Goal: Task Accomplishment & Management: Complete application form

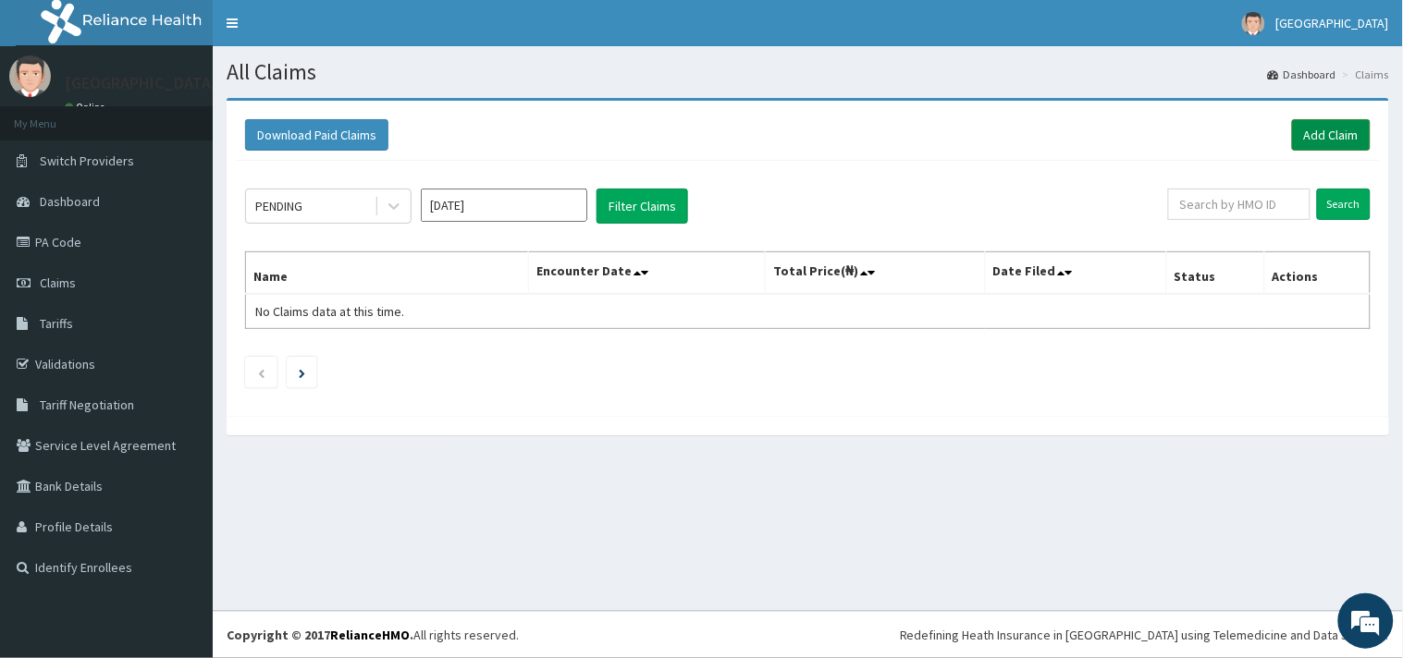
click at [1335, 133] on link "Add Claim" at bounding box center [1331, 134] width 79 height 31
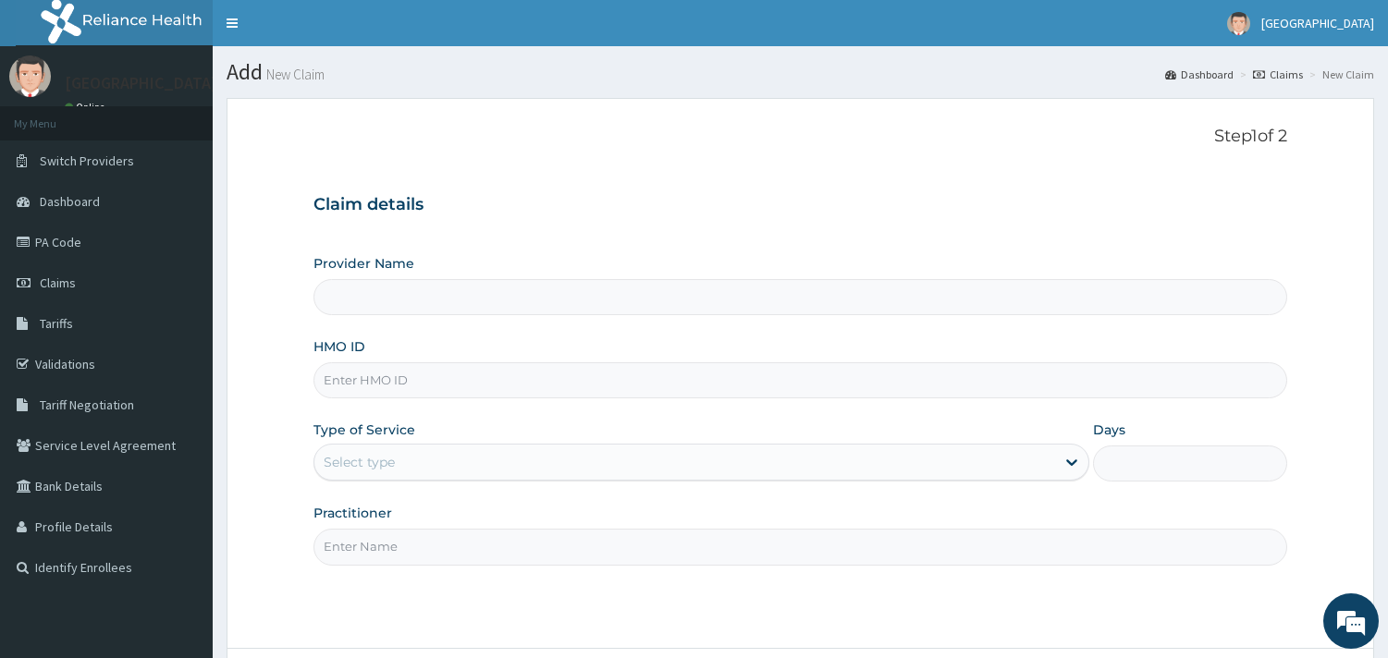
type input "[GEOGRAPHIC_DATA]"
click at [380, 398] on input "HMO ID" at bounding box center [800, 380] width 974 height 36
paste input "LMG/10185/B"
type input "LMG/10185/B"
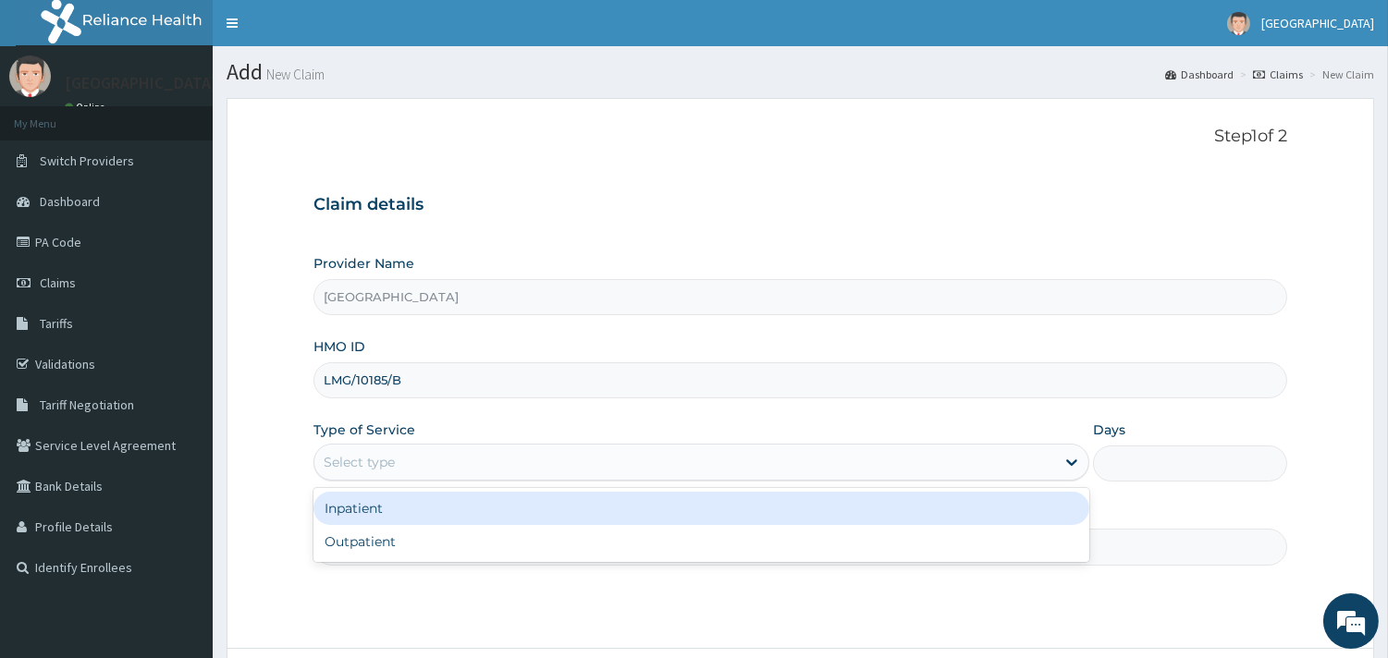
click at [484, 463] on div "Select type" at bounding box center [684, 462] width 741 height 30
click at [438, 512] on div "Inpatient" at bounding box center [701, 508] width 776 height 33
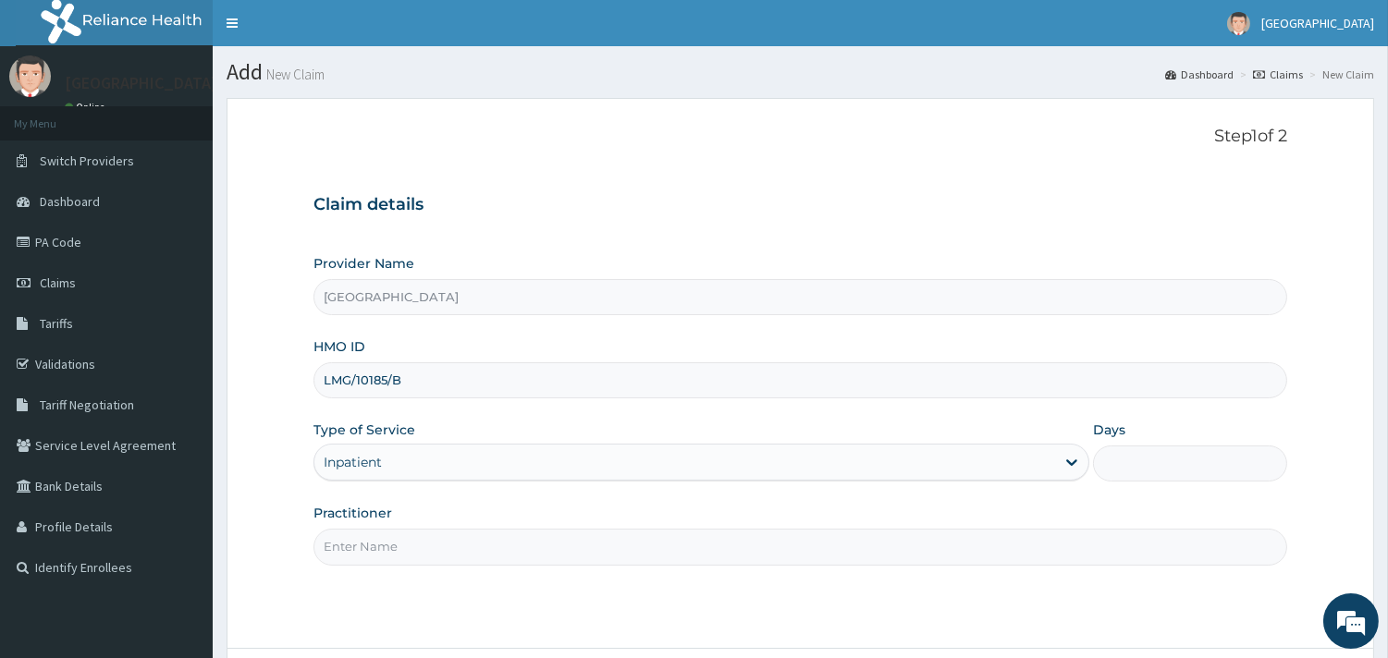
click at [445, 553] on input "Practitioner" at bounding box center [800, 547] width 974 height 36
type input "DR NGONANDI"
click at [1148, 474] on input "Days" at bounding box center [1190, 464] width 194 height 36
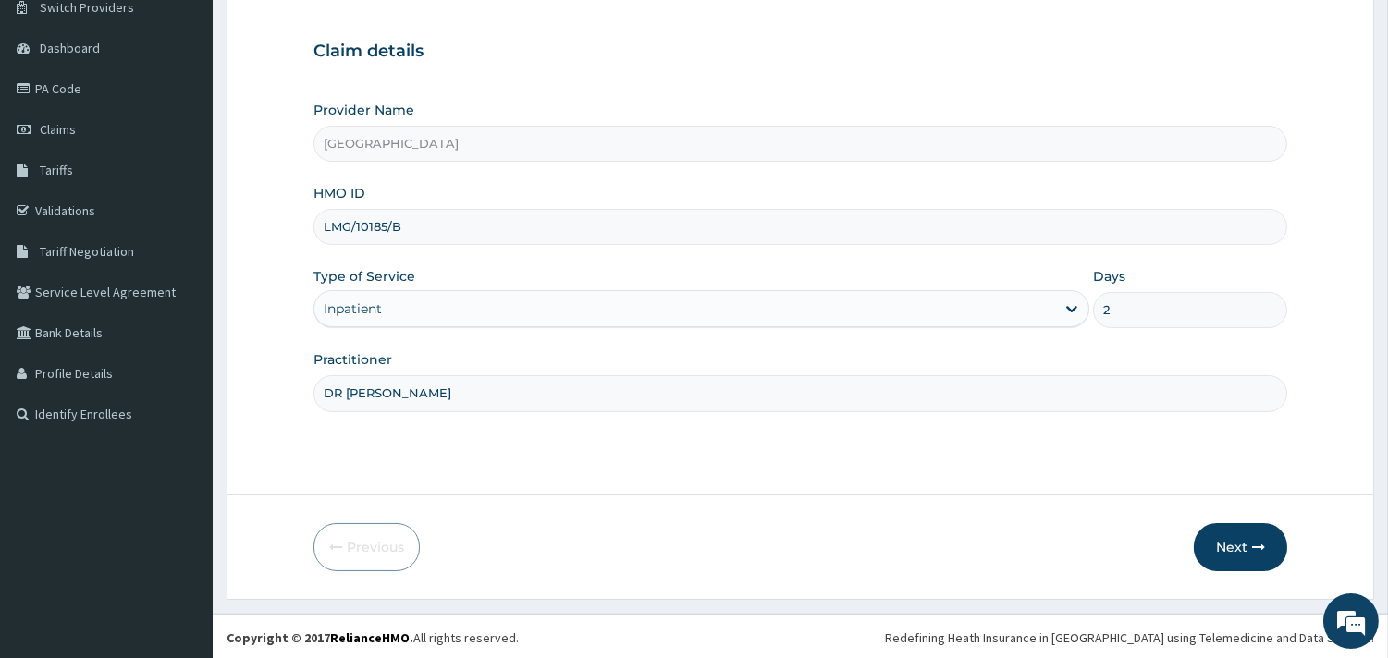
scroll to position [157, 0]
type input "2"
click at [1239, 533] on button "Next" at bounding box center [1240, 545] width 93 height 48
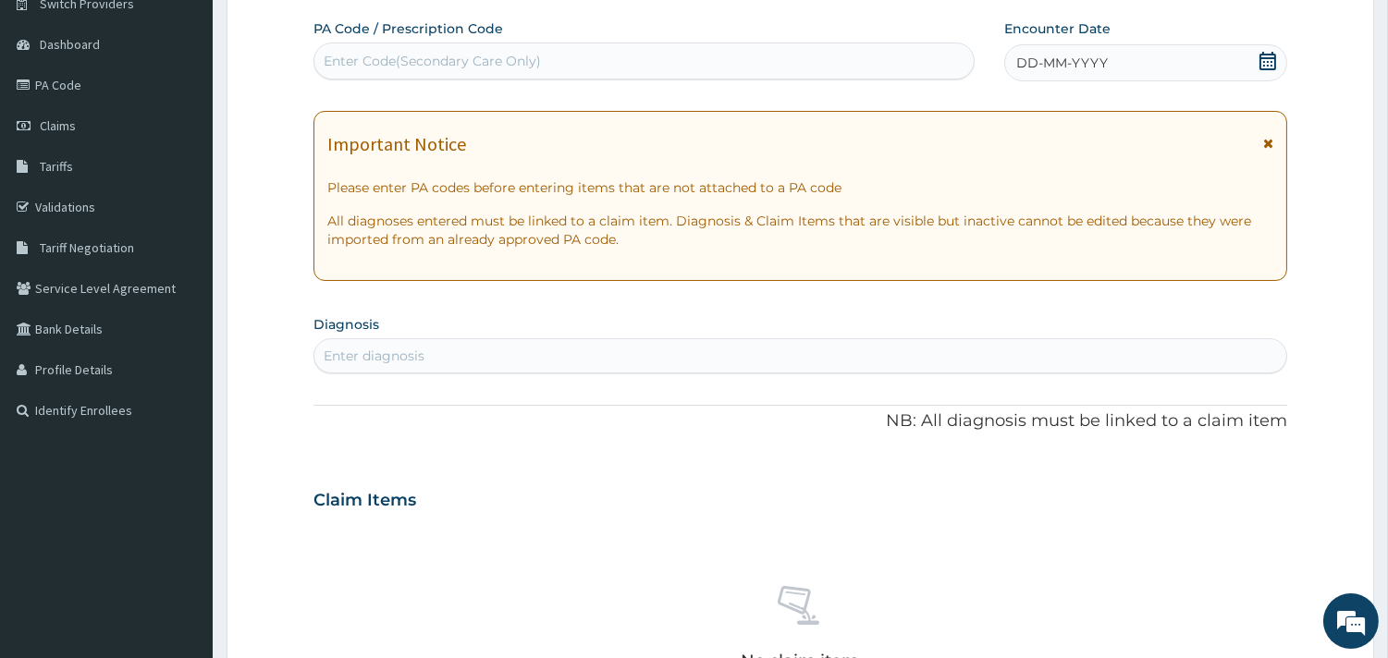
click at [374, 78] on div "Enter Code(Secondary Care Only)" at bounding box center [643, 61] width 661 height 37
paste input "PA/D09DAF"
type input "PA/D09DAF"
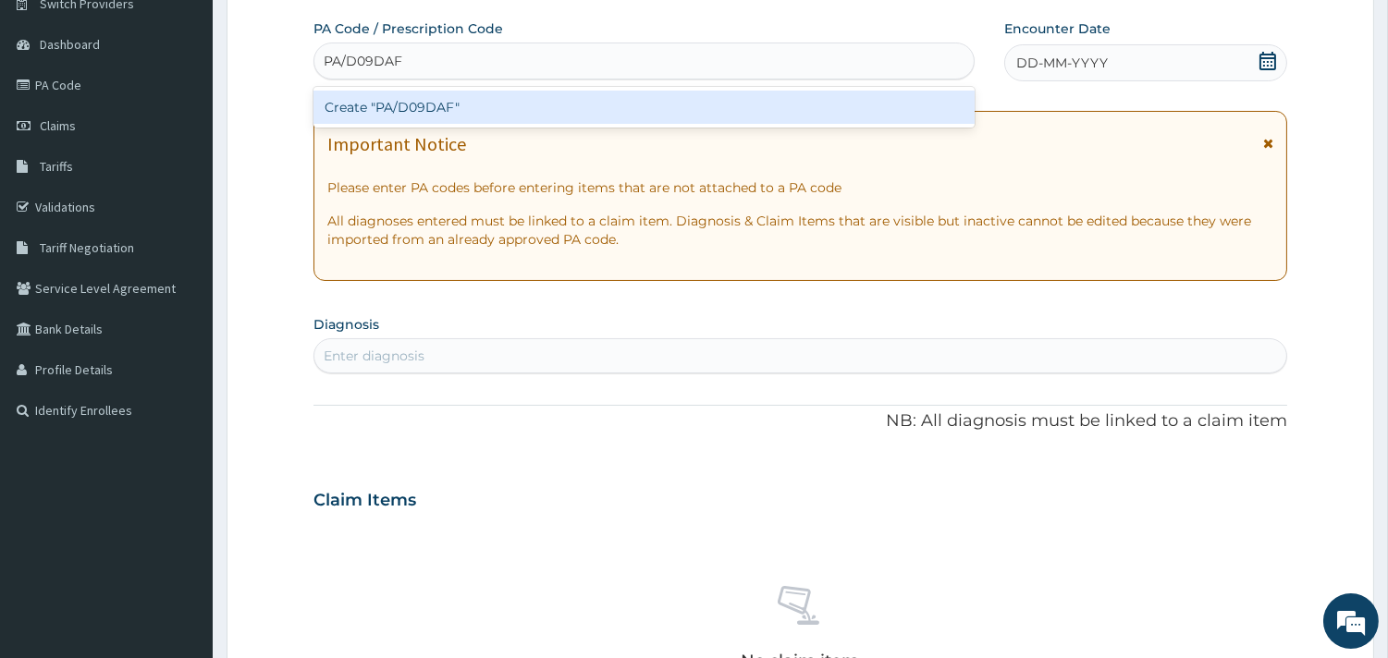
click at [404, 104] on div "Create "PA/D09DAF"" at bounding box center [643, 107] width 661 height 33
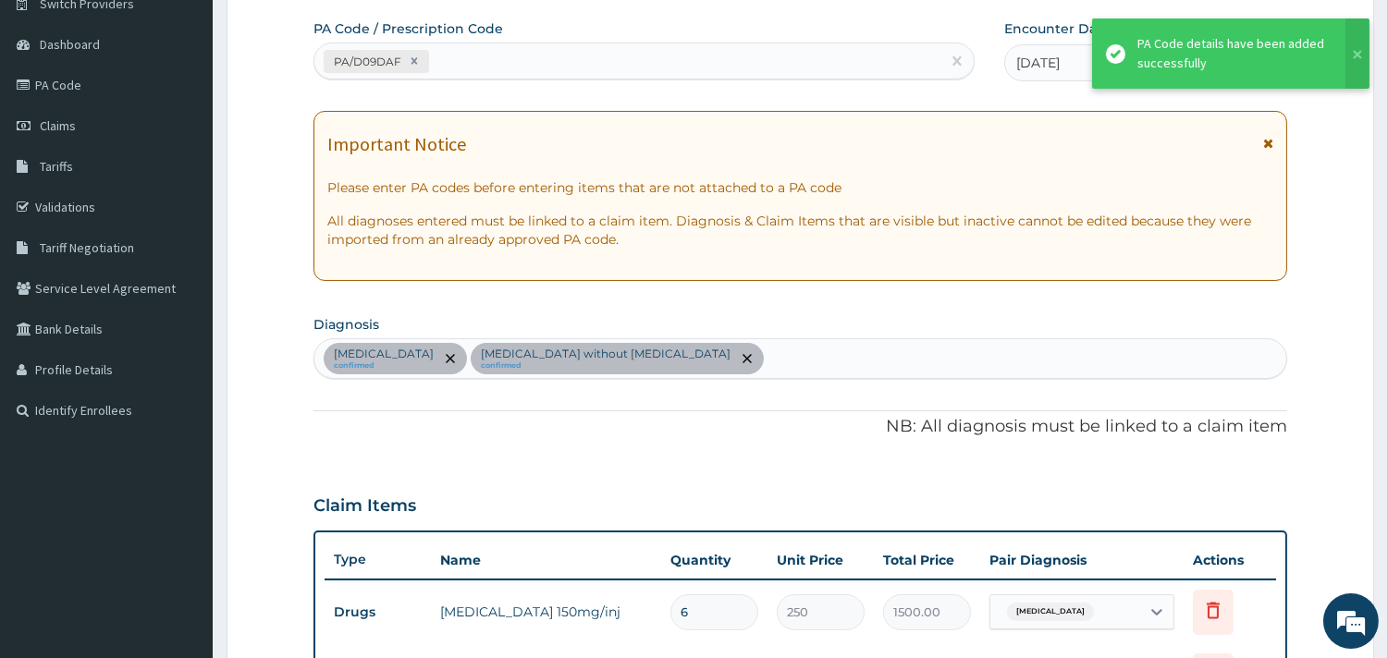
scroll to position [1211, 0]
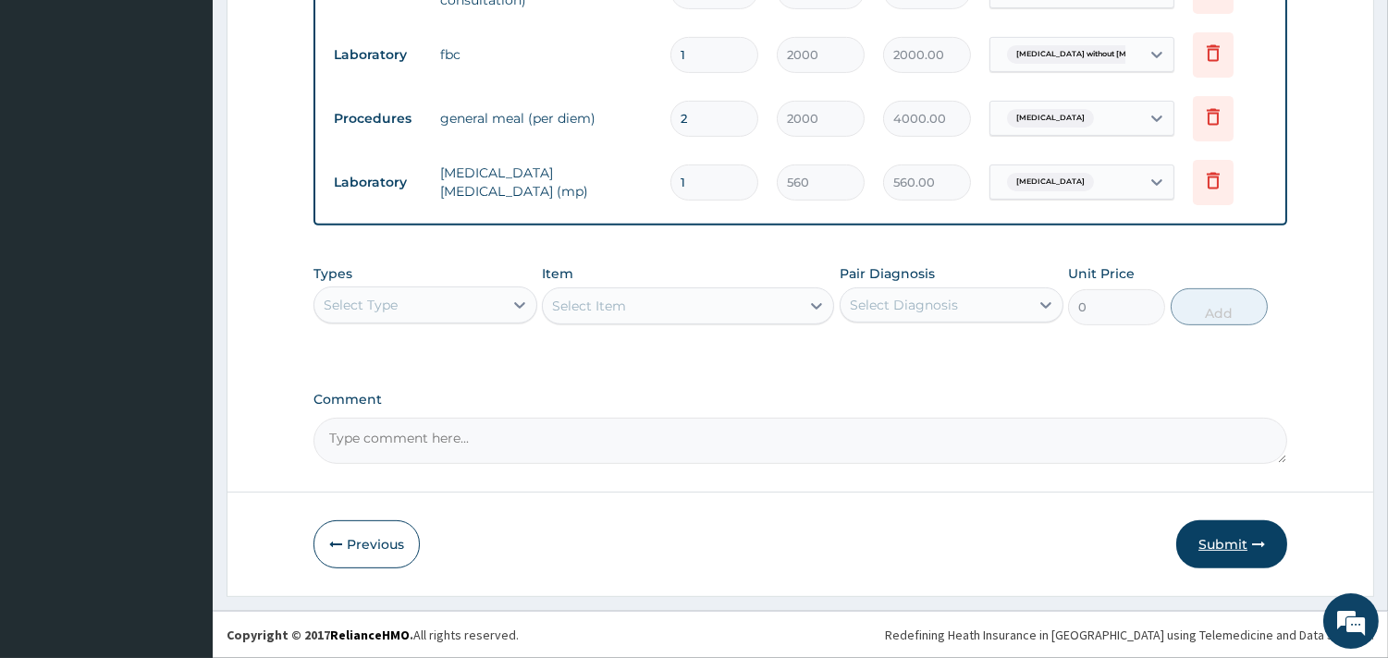
click at [1225, 540] on button "Submit" at bounding box center [1231, 545] width 111 height 48
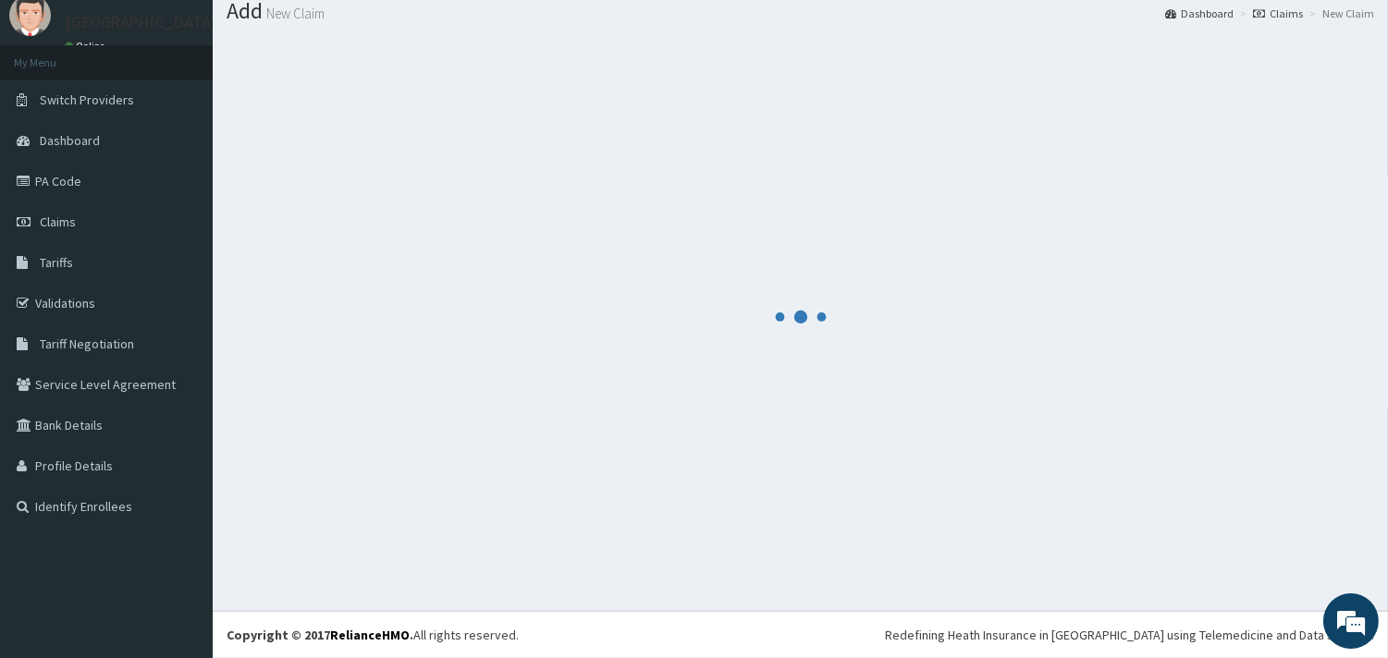
scroll to position [60, 0]
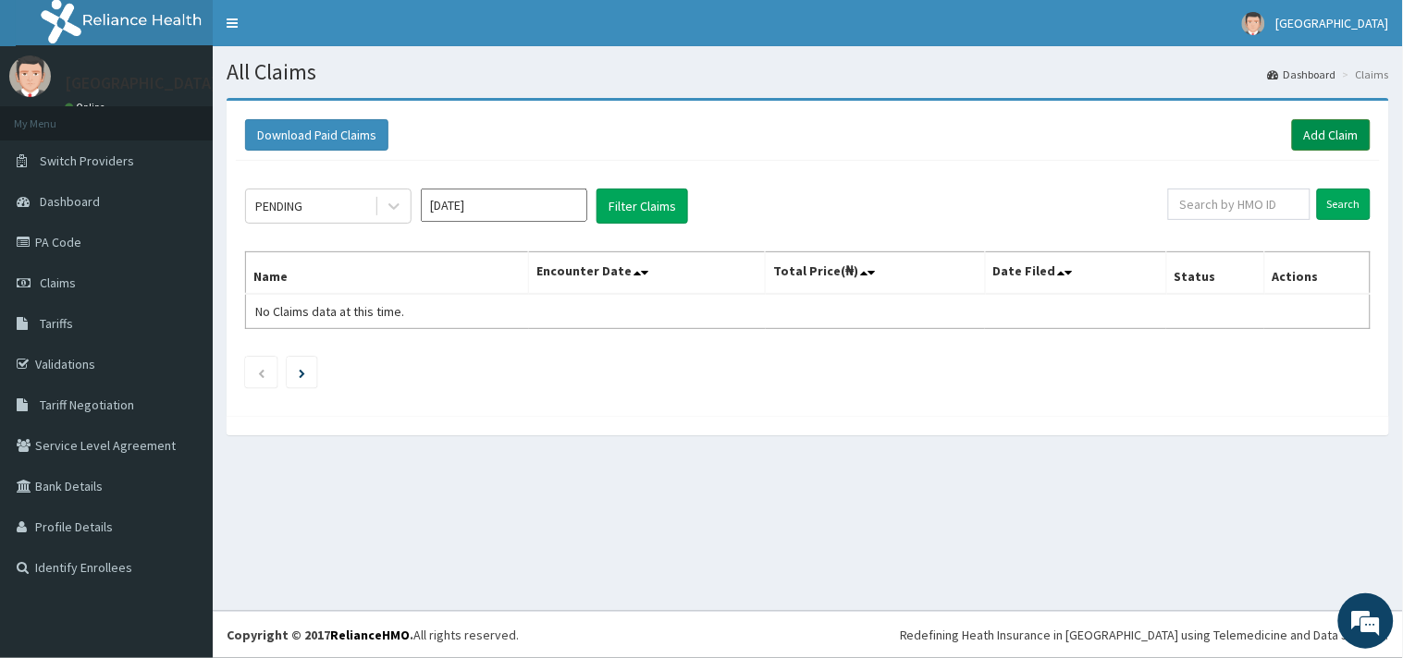
click at [1311, 134] on link "Add Claim" at bounding box center [1331, 134] width 79 height 31
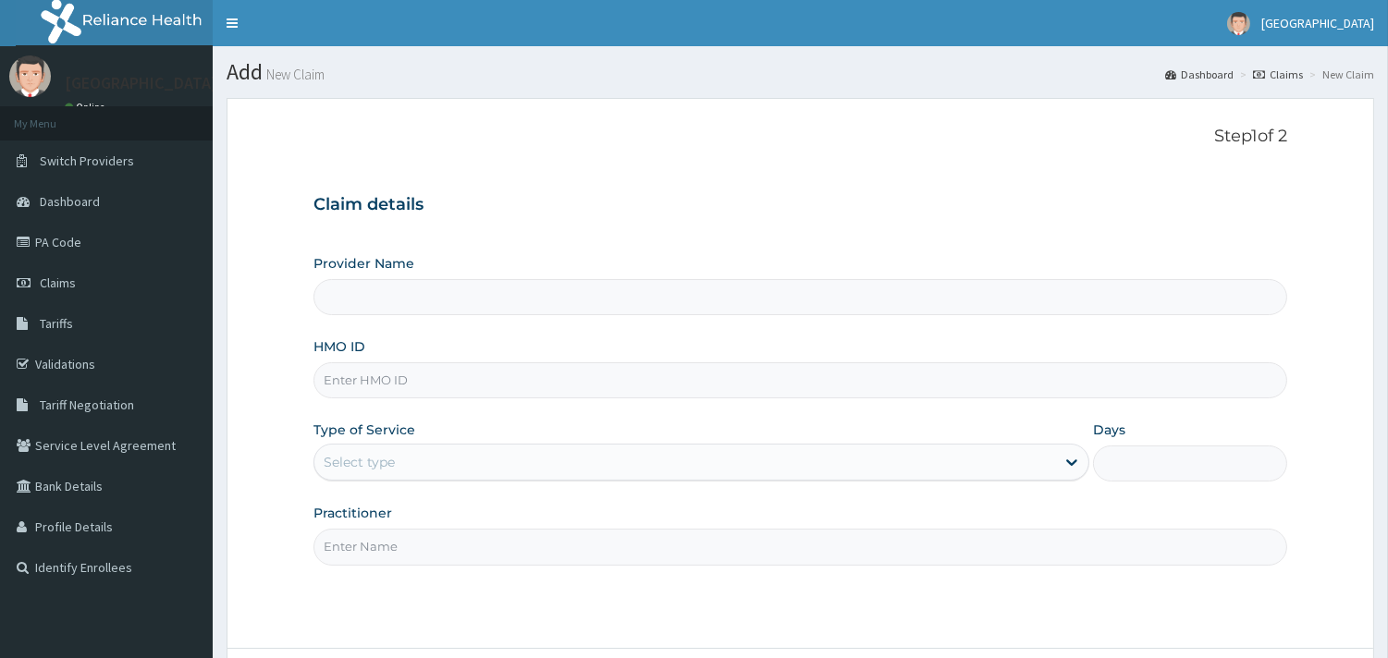
click at [377, 370] on input "HMO ID" at bounding box center [800, 380] width 974 height 36
paste input "LMG/10185/C"
type input "LMG/10185/C"
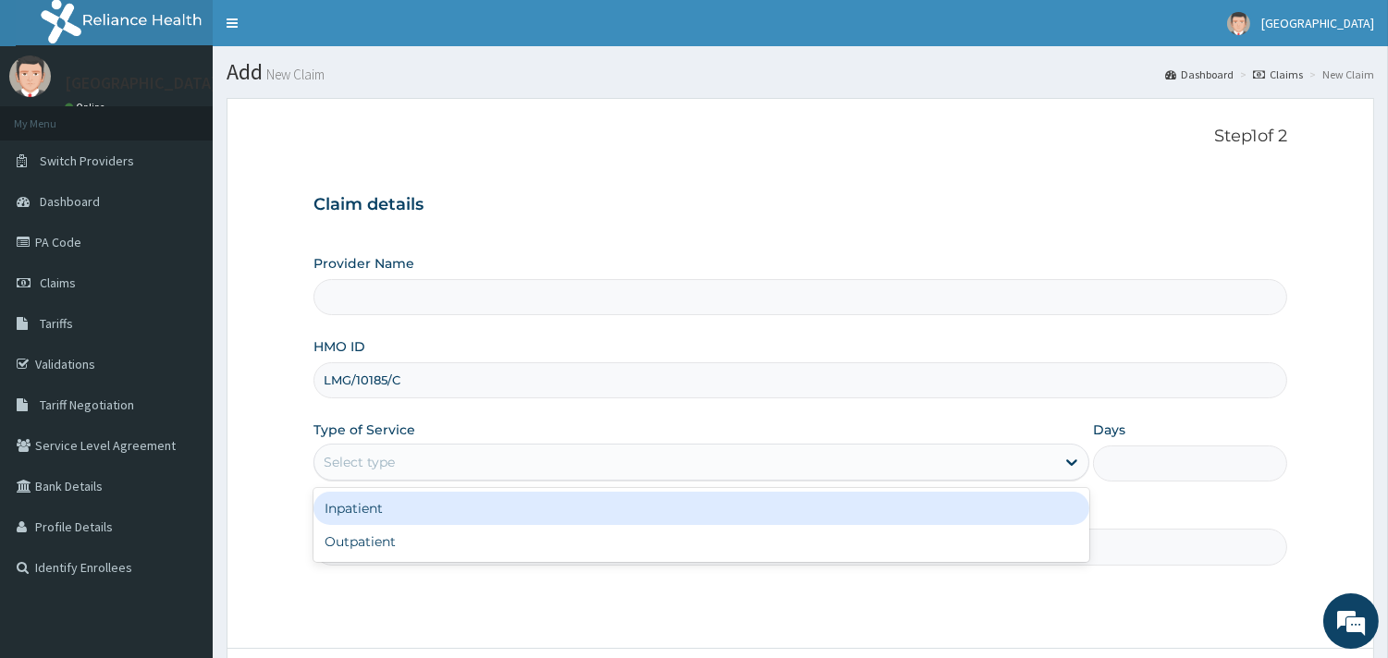
click at [400, 456] on div "Select type" at bounding box center [684, 462] width 741 height 30
type input "[GEOGRAPHIC_DATA]"
click at [420, 514] on div "Inpatient" at bounding box center [701, 508] width 776 height 33
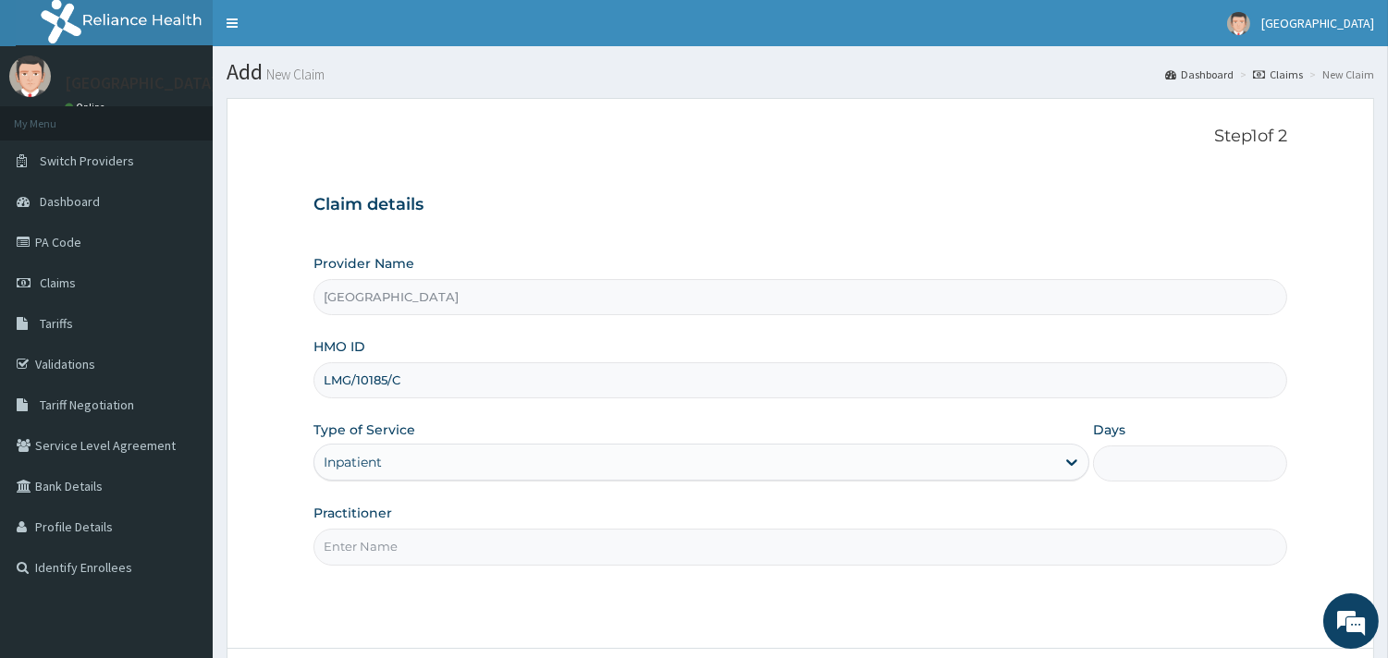
click at [407, 549] on input "Practitioner" at bounding box center [800, 547] width 974 height 36
type input "DR NGONANDI"
click at [1130, 468] on input "Days" at bounding box center [1190, 464] width 194 height 36
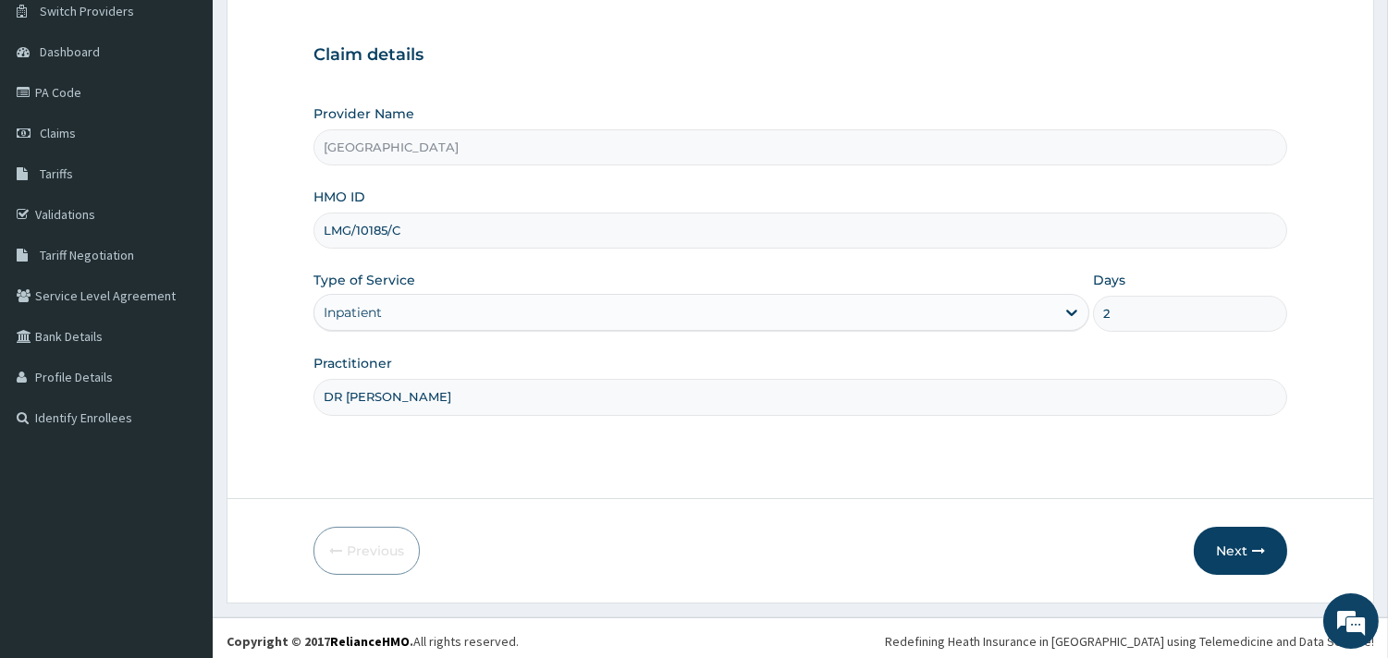
scroll to position [157, 0]
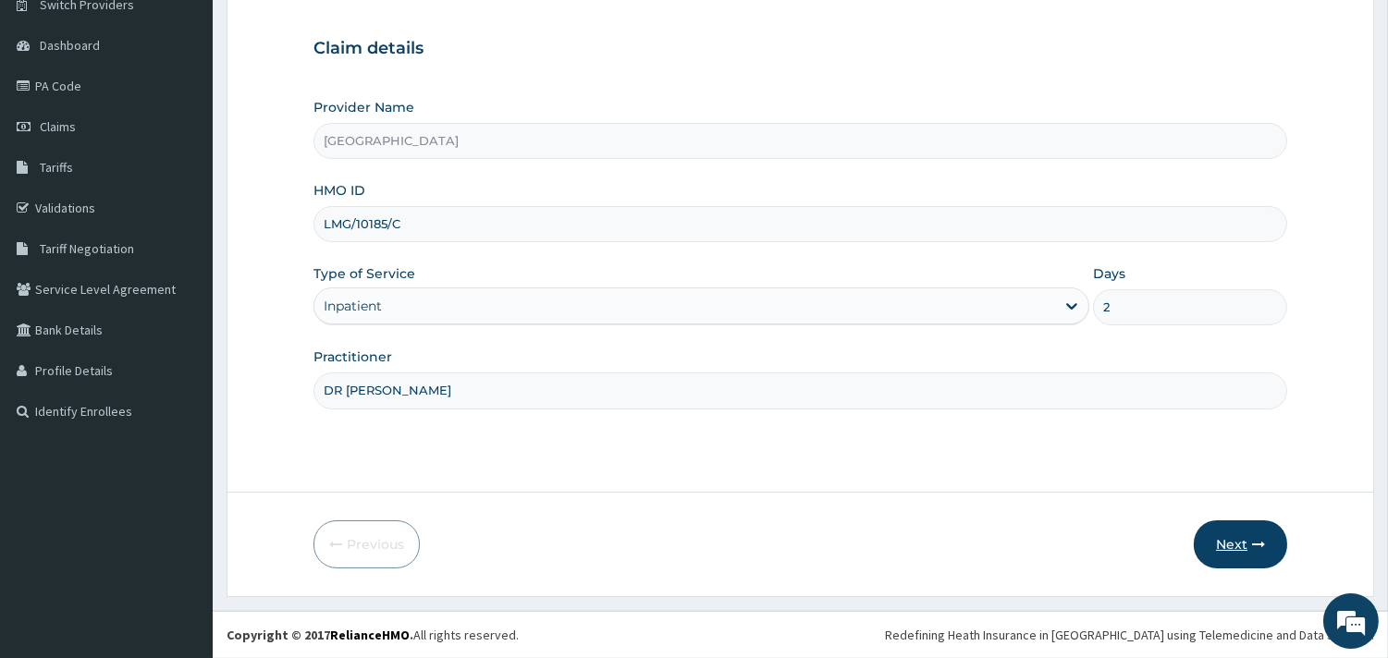
type input "2"
click at [1233, 548] on button "Next" at bounding box center [1240, 545] width 93 height 48
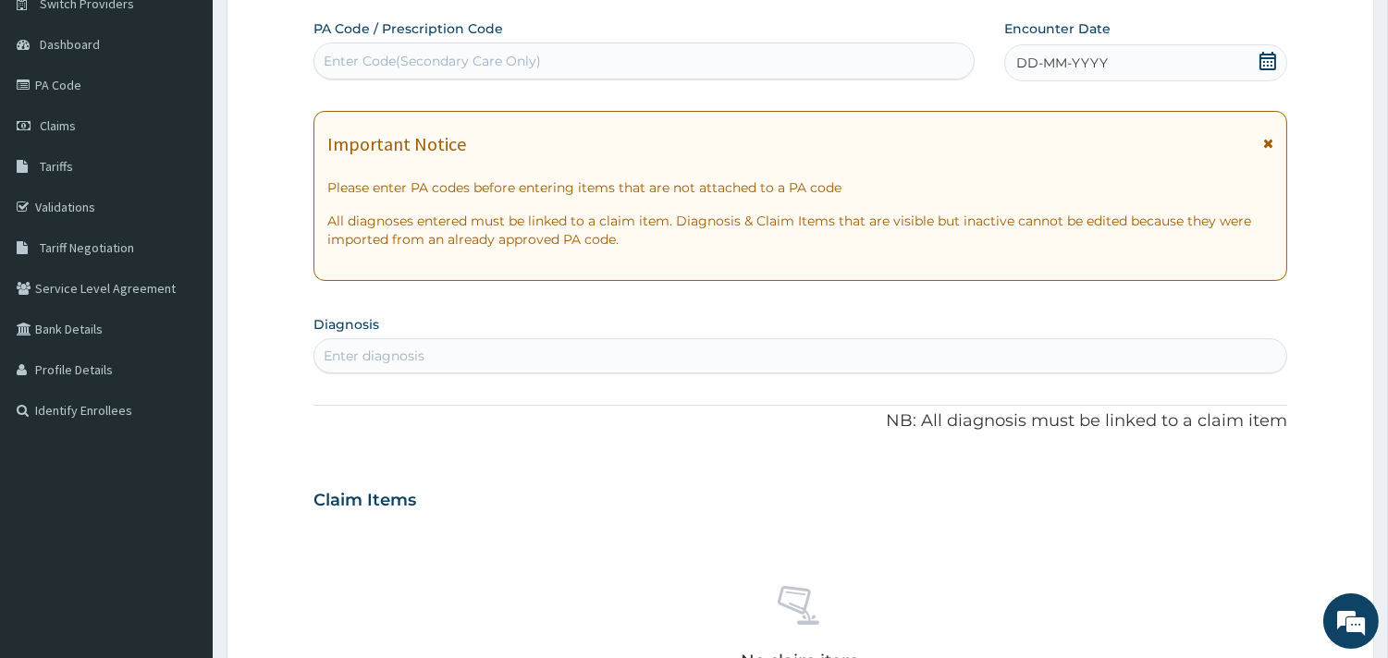
scroll to position [0, 0]
click at [356, 47] on div "Enter Code(Secondary Care Only)" at bounding box center [643, 61] width 659 height 30
paste input "PA/A87111"
type input "PA/A87111"
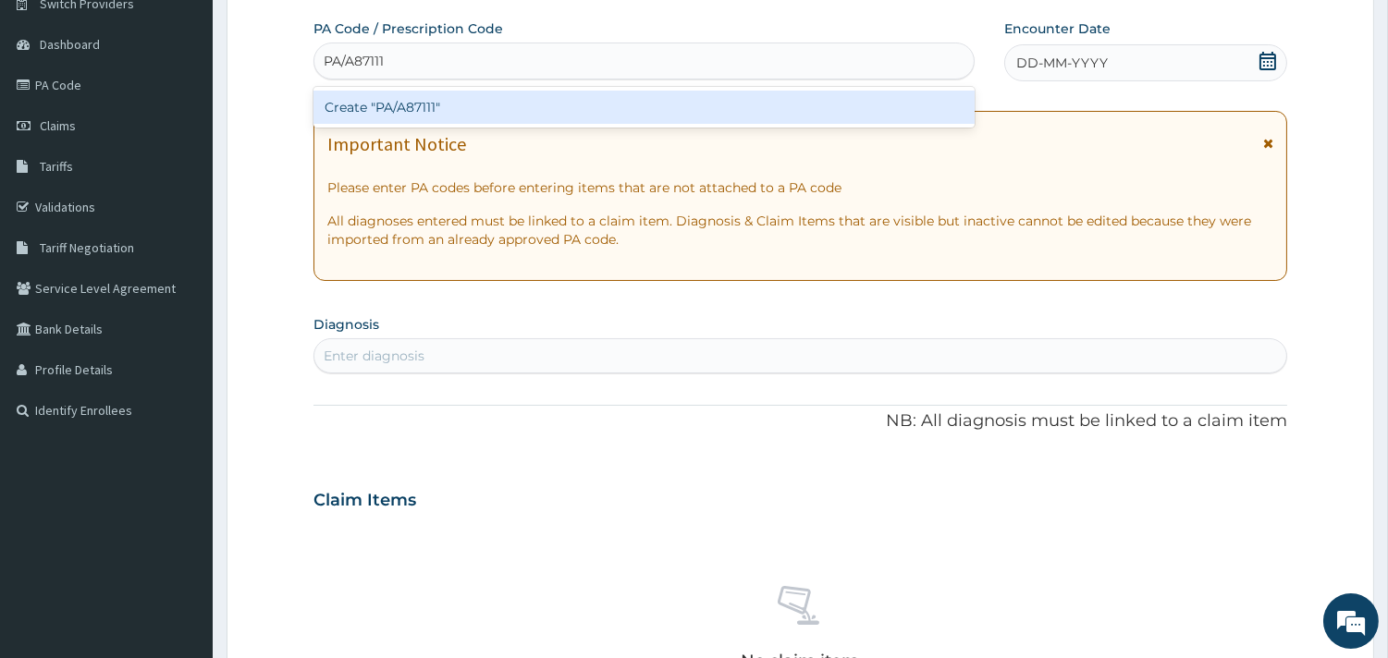
click at [404, 104] on div "Create "PA/A87111"" at bounding box center [643, 107] width 661 height 33
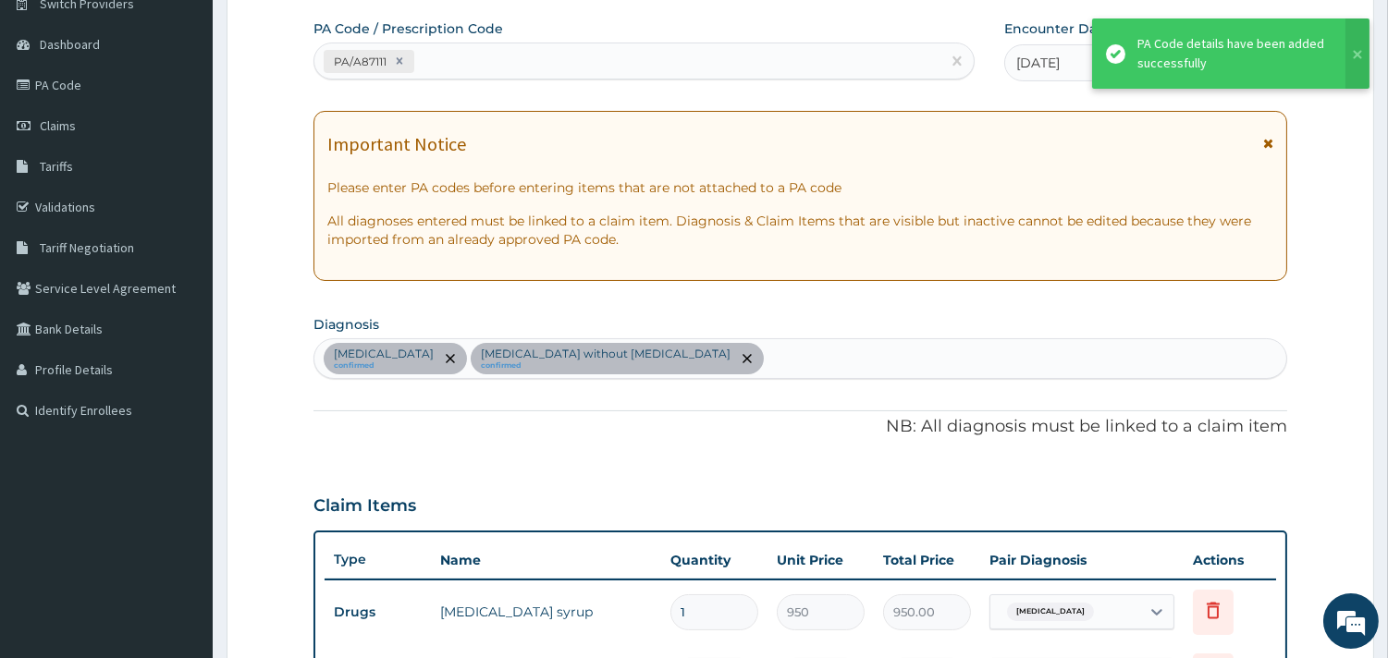
scroll to position [1211, 0]
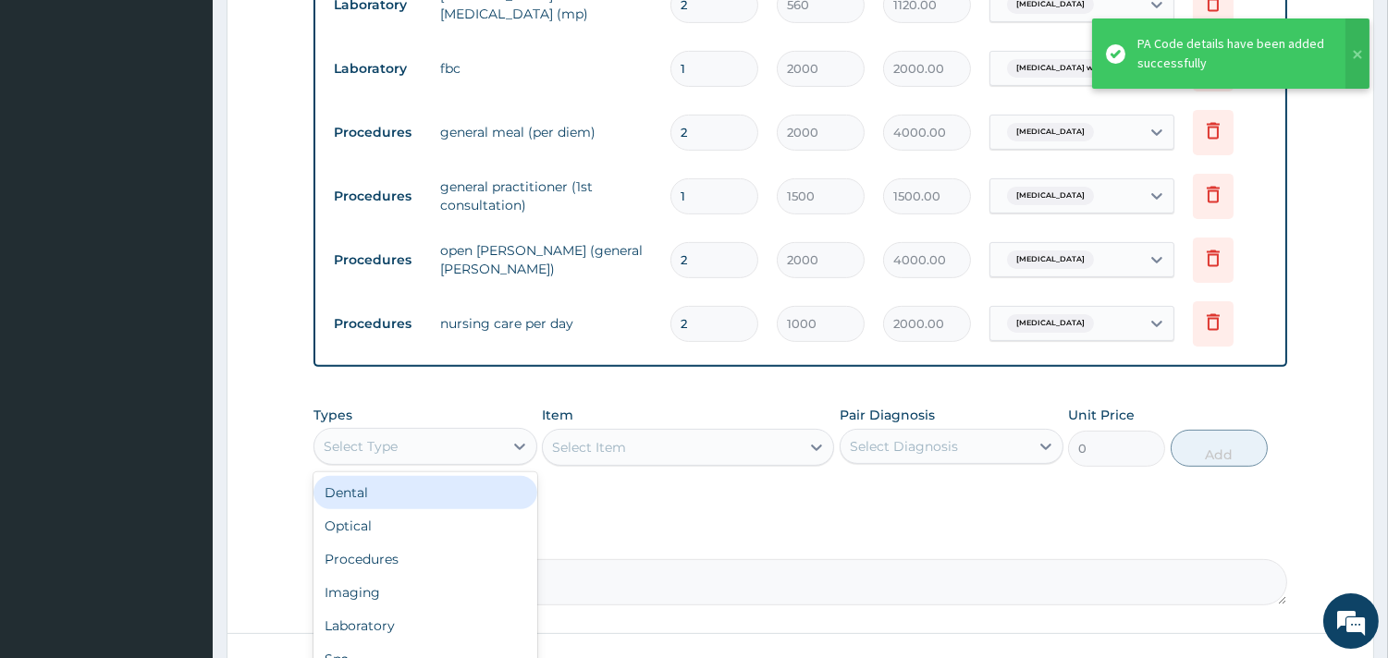
click at [427, 453] on div "Select Type" at bounding box center [408, 447] width 189 height 30
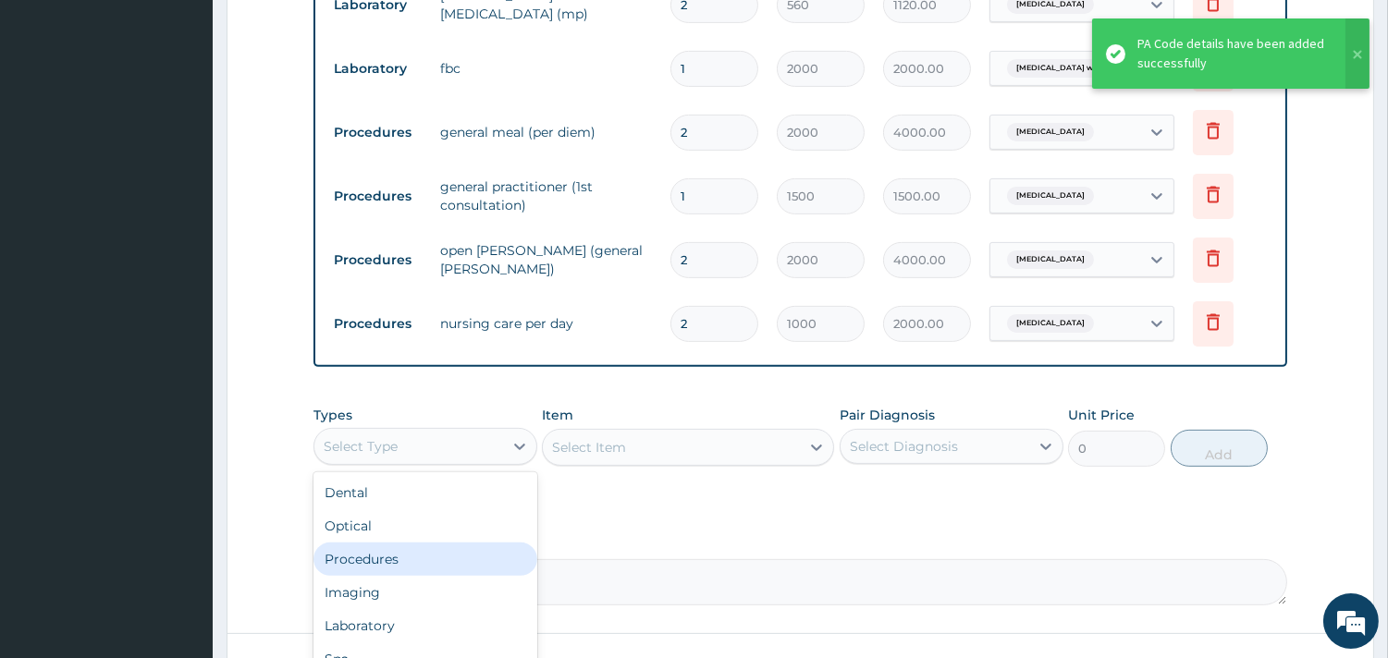
click at [435, 565] on div "Procedures" at bounding box center [425, 559] width 224 height 33
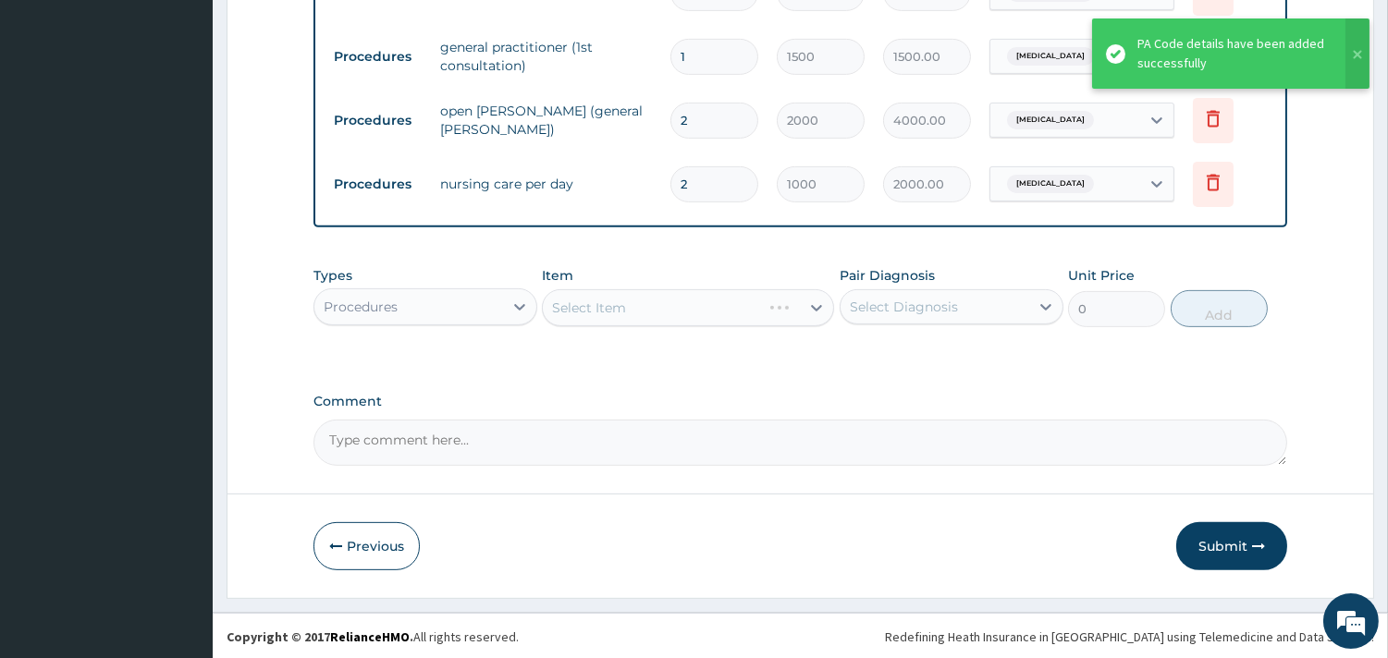
scroll to position [1356, 0]
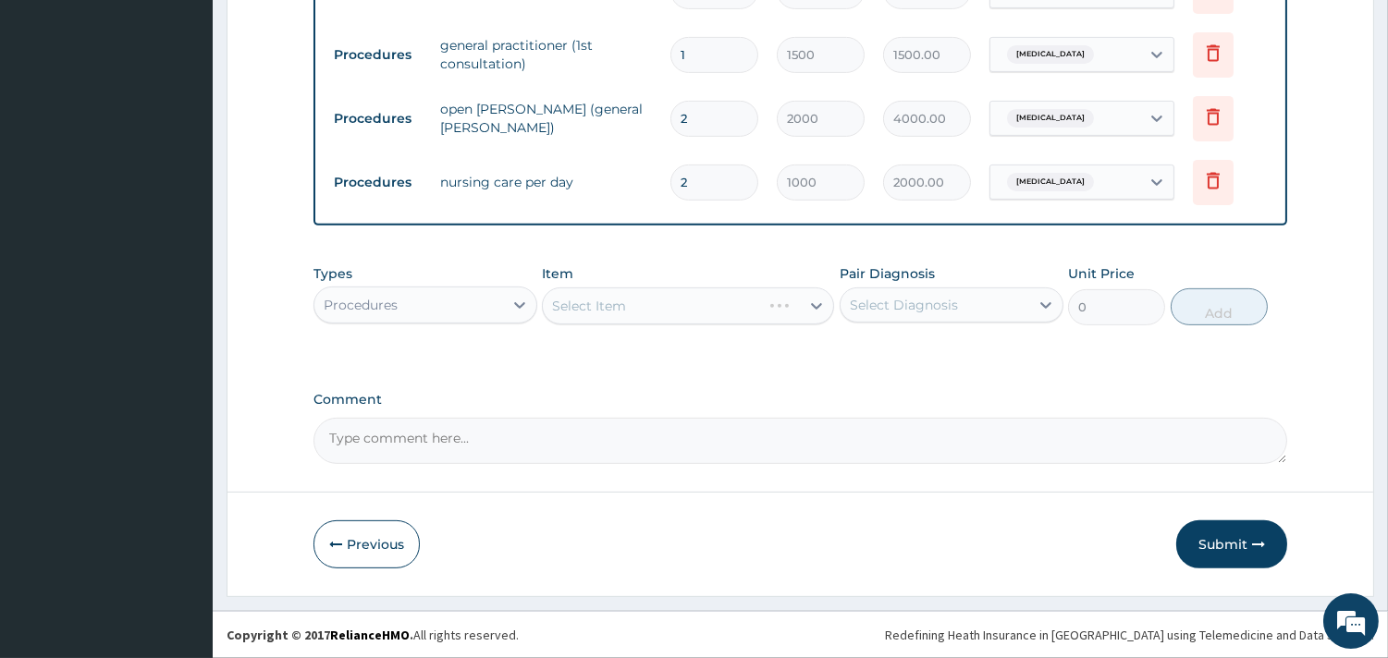
click at [681, 310] on div "Select Item" at bounding box center [688, 306] width 292 height 37
click at [737, 317] on div "Select Item" at bounding box center [671, 306] width 257 height 30
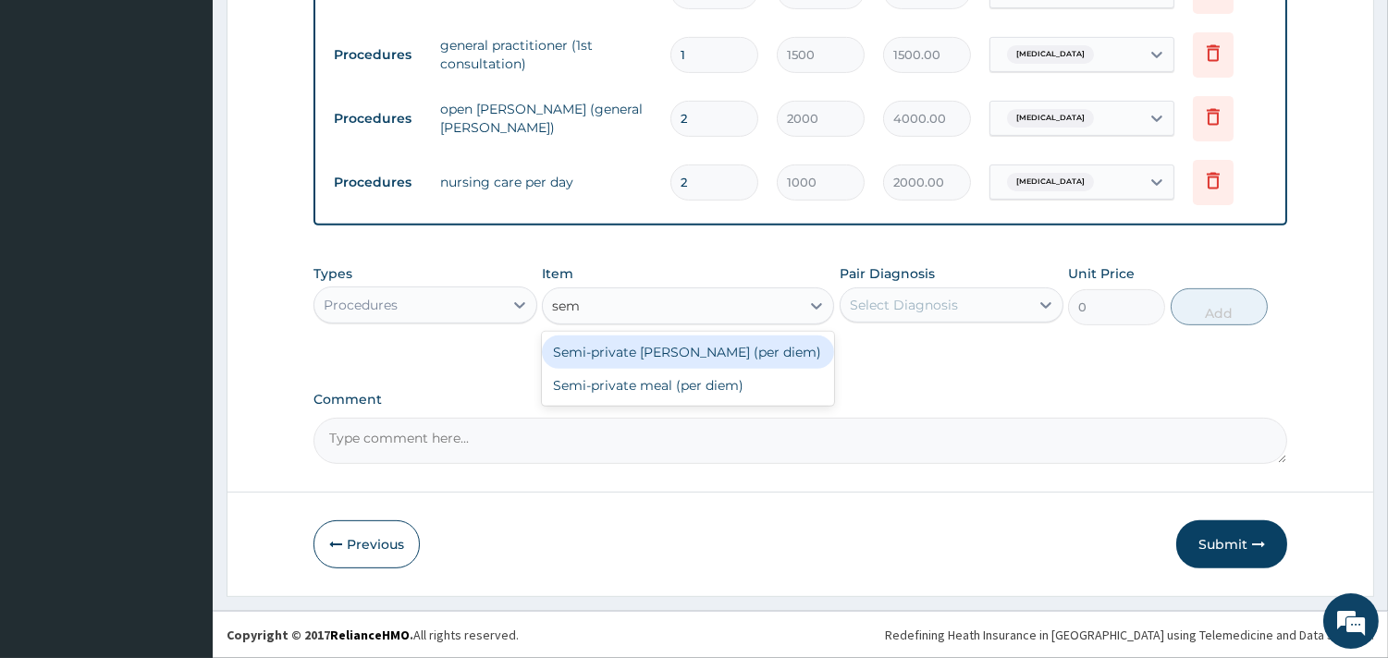
type input "semi"
click at [688, 353] on div "Semi-private ward (per diem)" at bounding box center [688, 352] width 292 height 33
type input "4000"
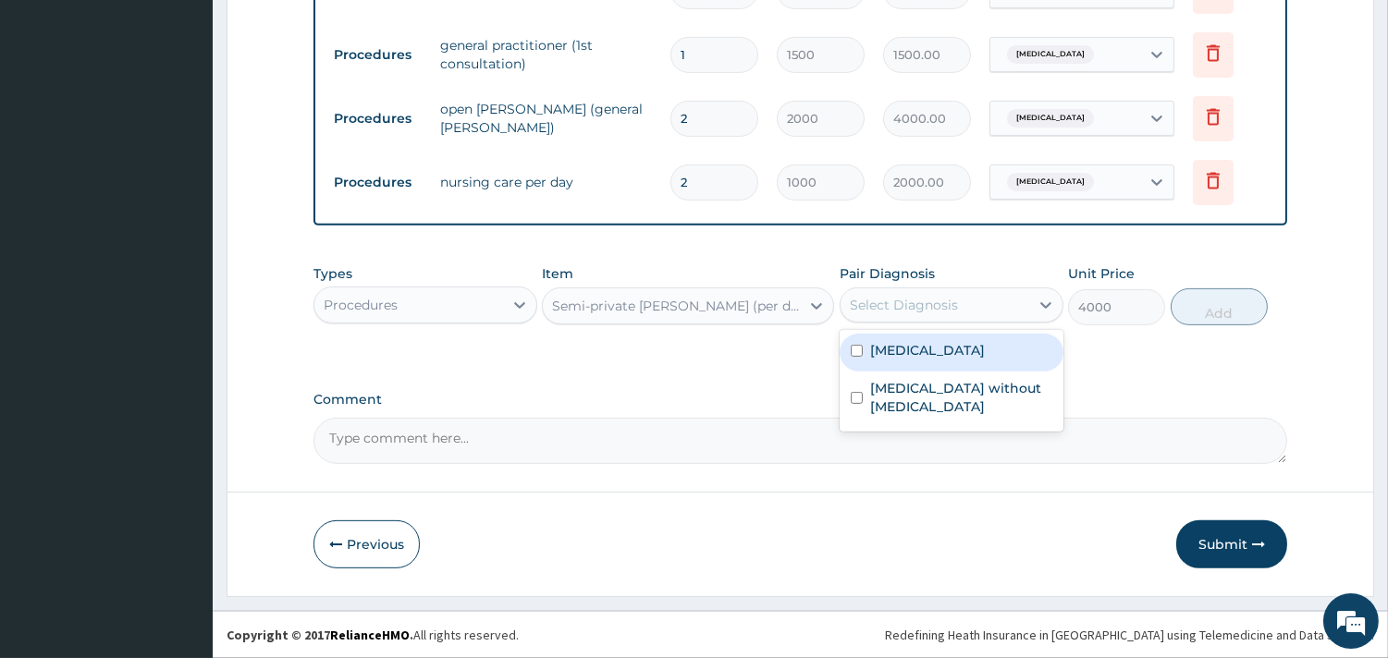
click at [901, 308] on div "Select Diagnosis" at bounding box center [904, 305] width 108 height 18
click at [851, 355] on input "checkbox" at bounding box center [857, 351] width 12 height 12
checkbox input "true"
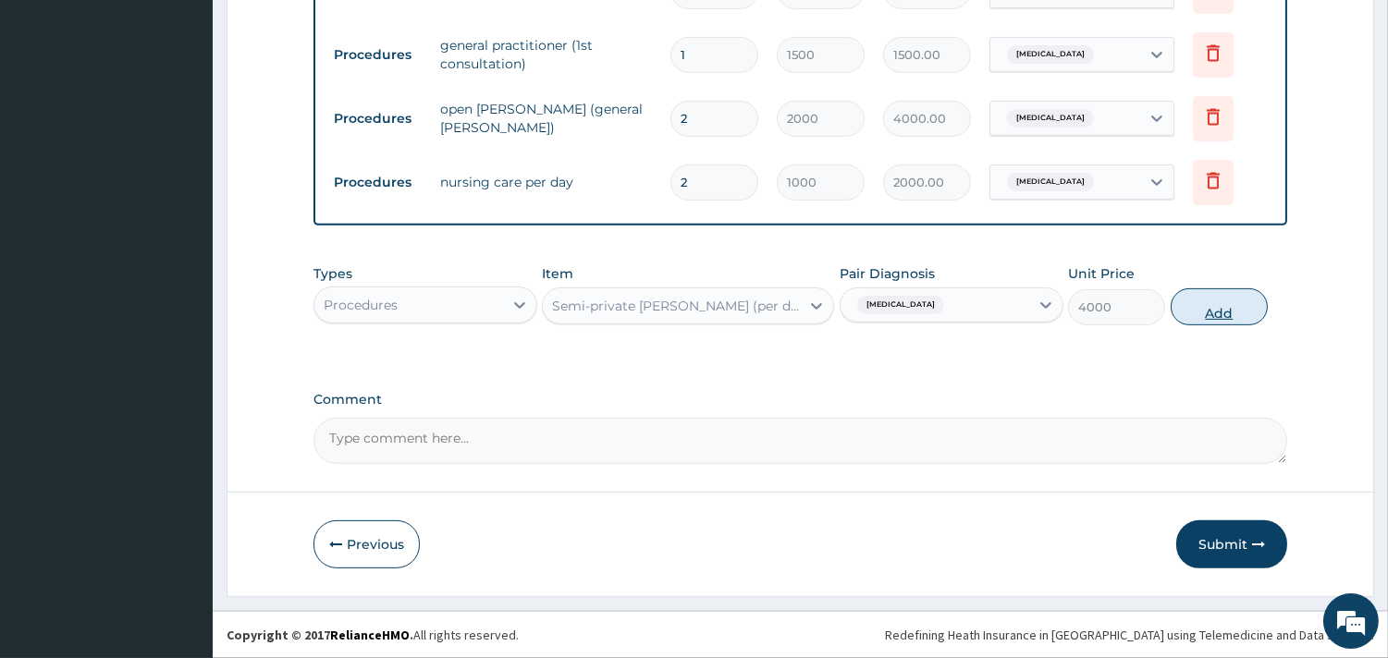
click at [1209, 318] on button "Add" at bounding box center [1219, 306] width 97 height 37
type input "0"
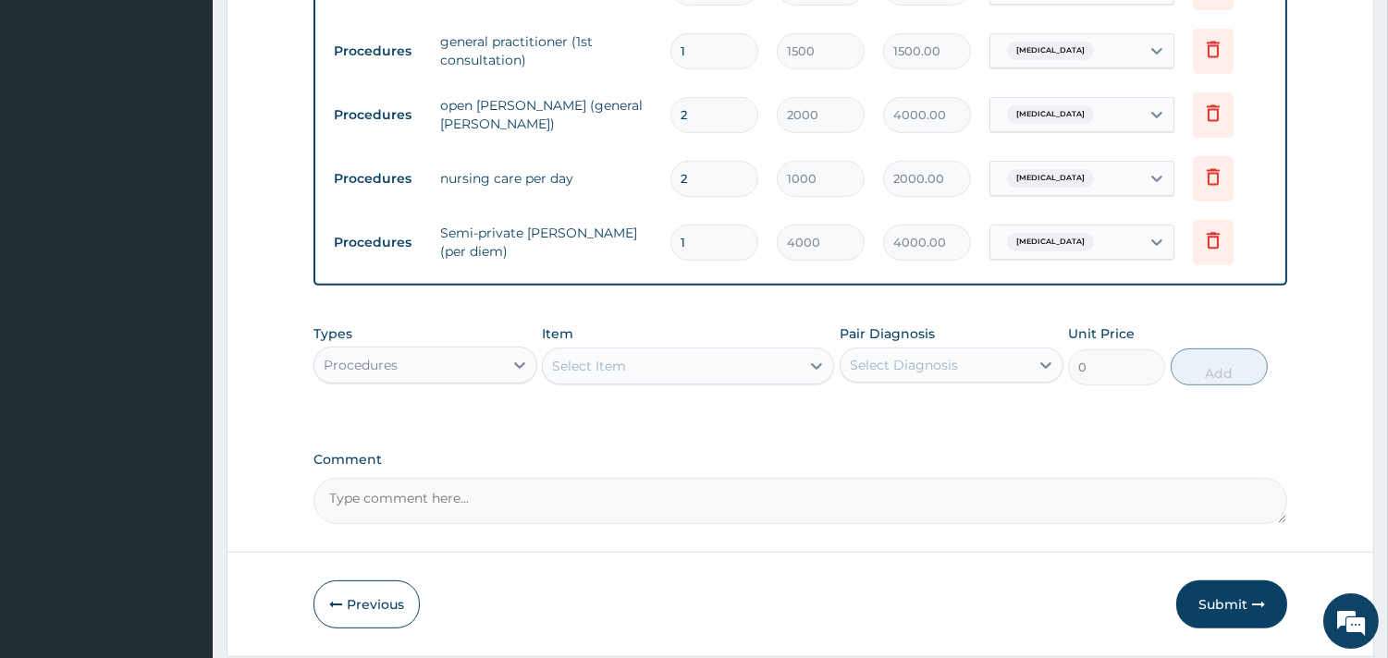
type input "0.00"
type input "2"
type input "8000.00"
type input "2"
click at [1211, 114] on icon at bounding box center [1213, 113] width 22 height 22
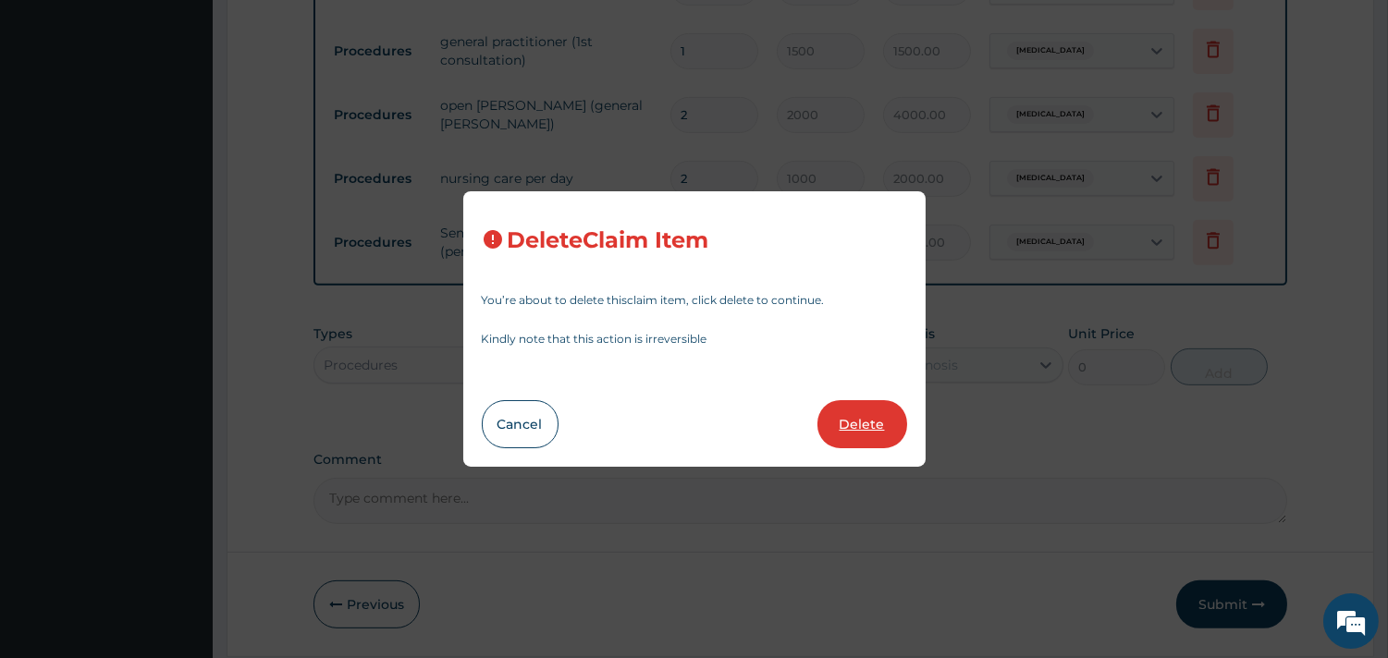
click at [871, 413] on button "Delete" at bounding box center [862, 424] width 90 height 48
type input "1000"
type input "2000.00"
type input "4000"
type input "8000.00"
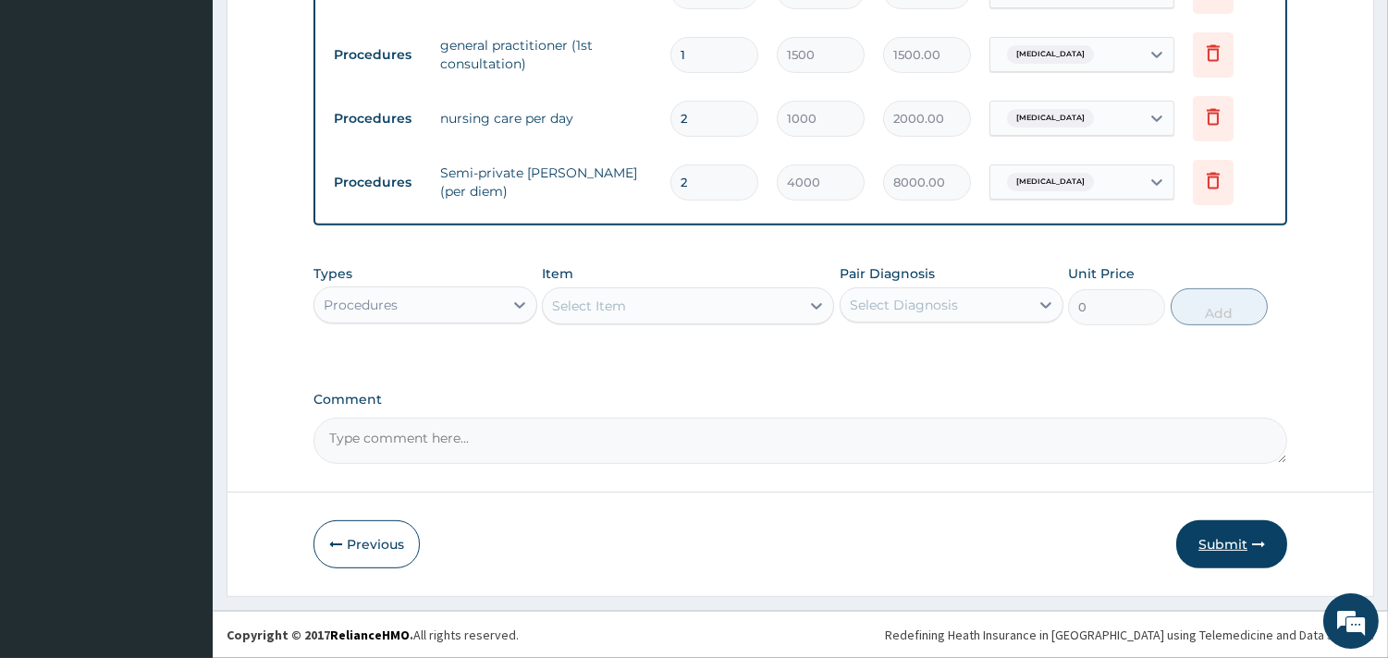
click at [1263, 547] on icon "button" at bounding box center [1258, 544] width 13 height 13
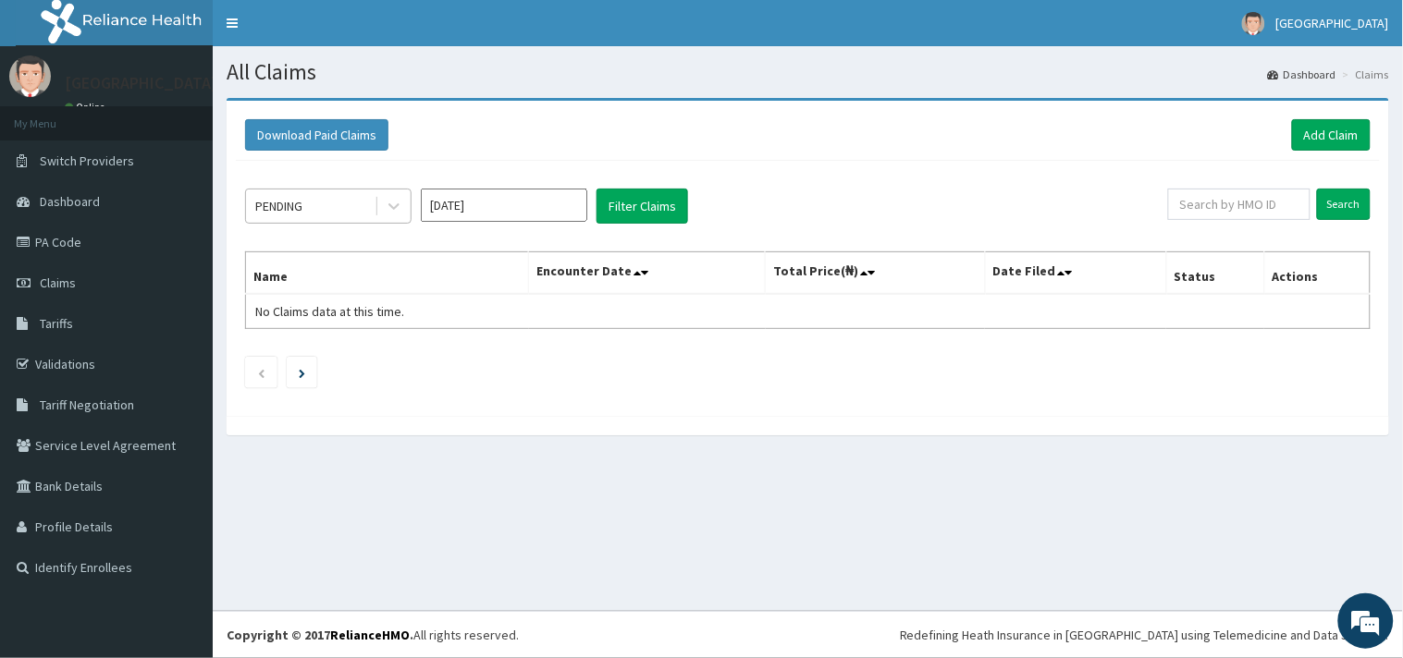
click at [411, 201] on div "PENDING" at bounding box center [328, 206] width 166 height 35
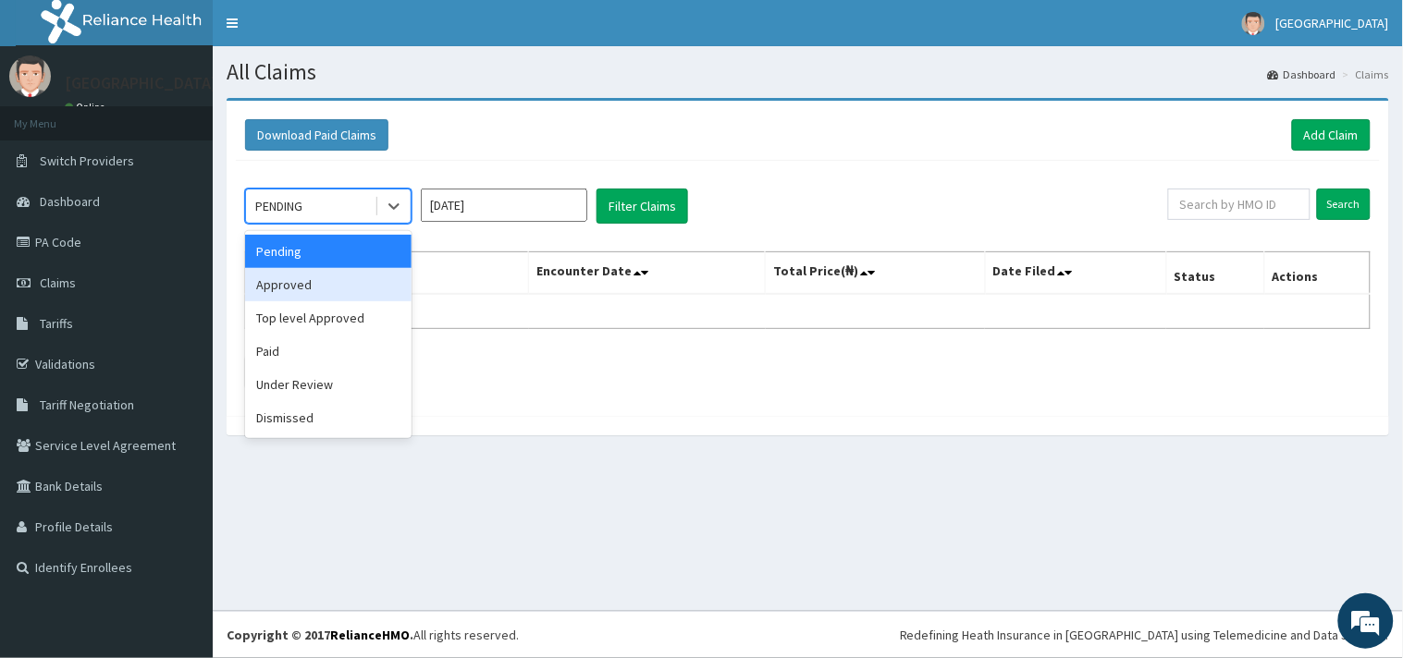
click at [376, 288] on div "Approved" at bounding box center [328, 284] width 166 height 33
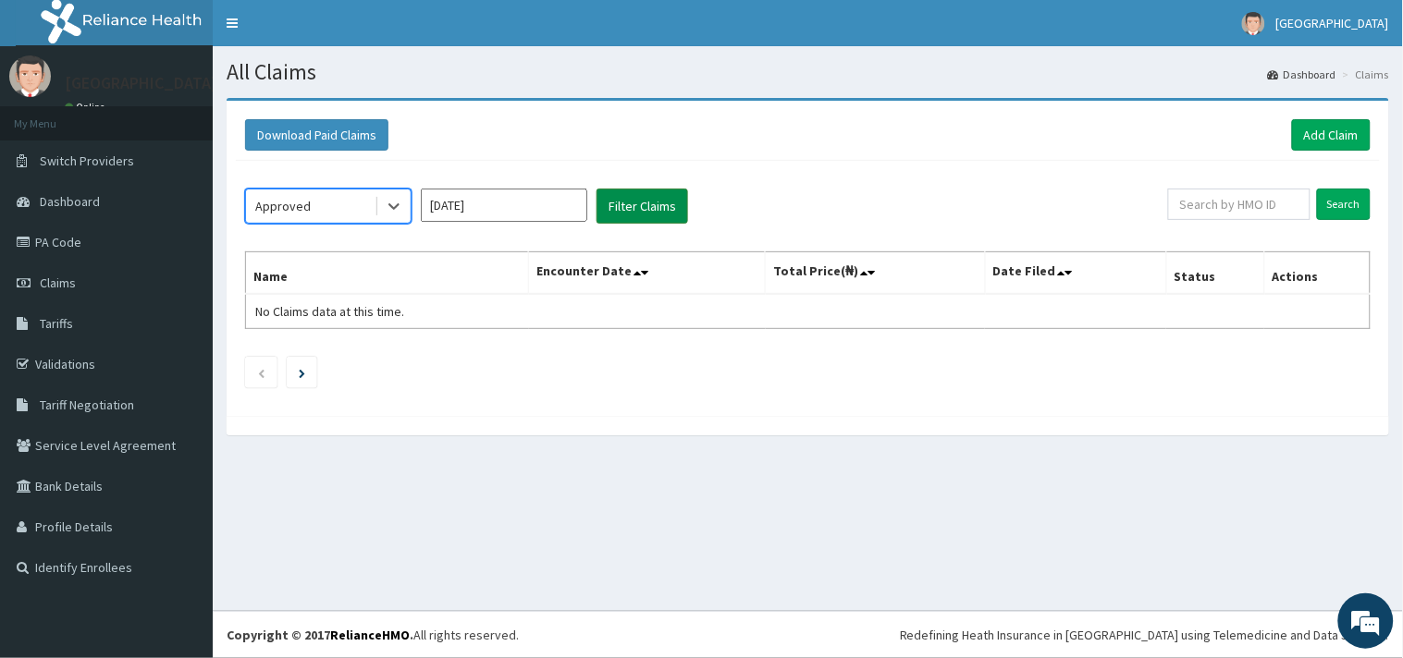
click at [640, 210] on button "Filter Claims" at bounding box center [642, 206] width 92 height 35
